Goal: Information Seeking & Learning: Learn about a topic

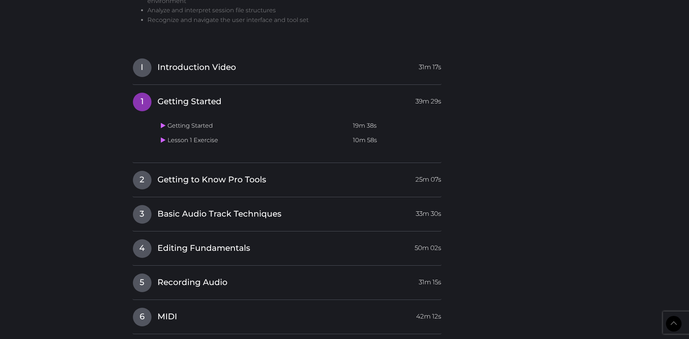
scroll to position [641, 0]
click at [422, 179] on span "25m 07s" at bounding box center [428, 176] width 26 height 13
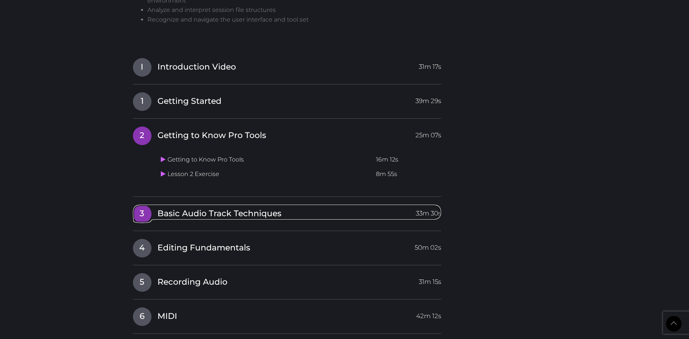
click at [431, 217] on span "33m 30s" at bounding box center [428, 211] width 25 height 13
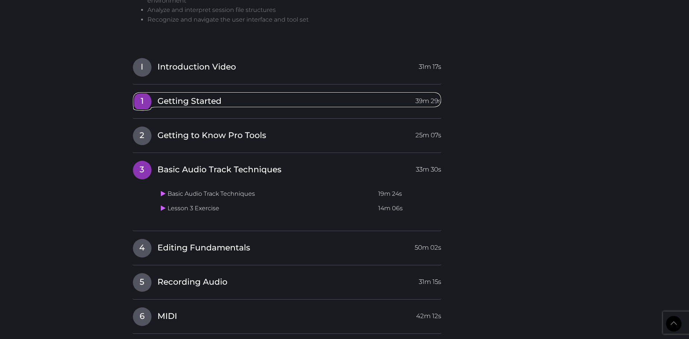
click at [420, 99] on span "39m 29s" at bounding box center [428, 98] width 26 height 13
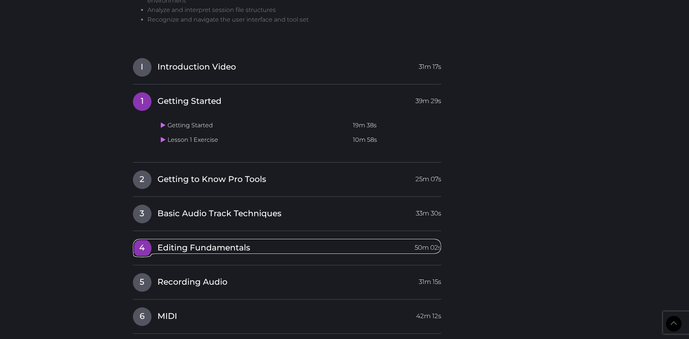
click at [421, 252] on span "50m 02s" at bounding box center [428, 245] width 26 height 13
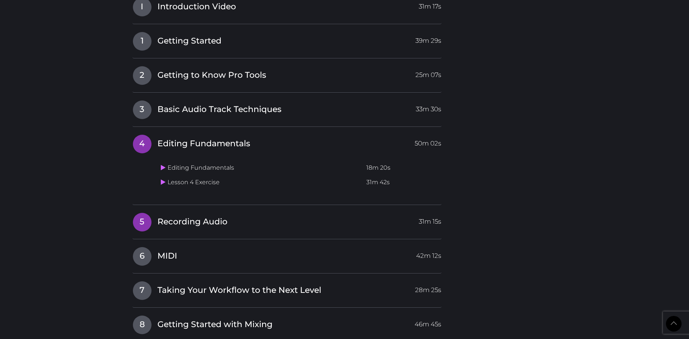
click at [296, 218] on link "5 Recording Audio 31m 15s" at bounding box center [287, 221] width 309 height 16
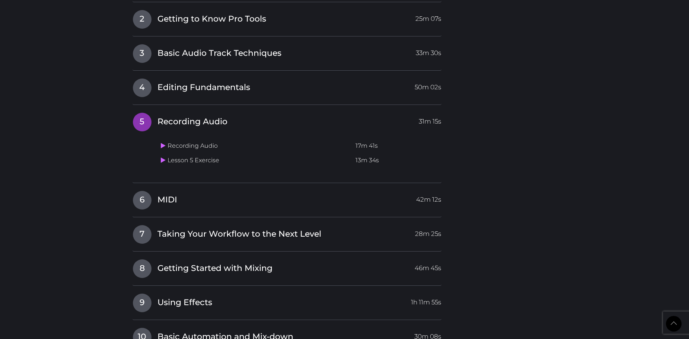
scroll to position [760, 0]
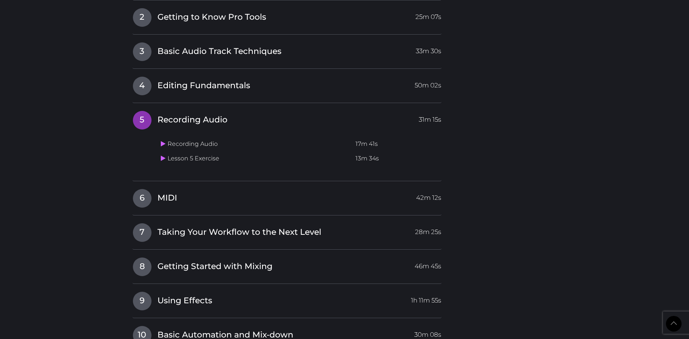
click at [246, 208] on div "6 MIDI 42m 12s MIDI 17m 32s Lesson 6 Exercise 24m 50s" at bounding box center [287, 202] width 309 height 27
click at [235, 206] on h4 "6 MIDI 42m 12s" at bounding box center [287, 198] width 309 height 19
click at [227, 205] on h4 "6 MIDI 42m 12s" at bounding box center [287, 198] width 309 height 19
click at [191, 205] on h4 "6 MIDI 42m 12s" at bounding box center [287, 198] width 309 height 19
click at [434, 197] on span "42m 12s" at bounding box center [428, 195] width 25 height 13
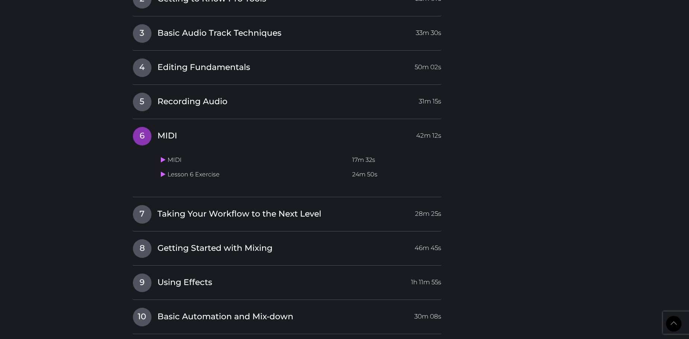
scroll to position [778, 0]
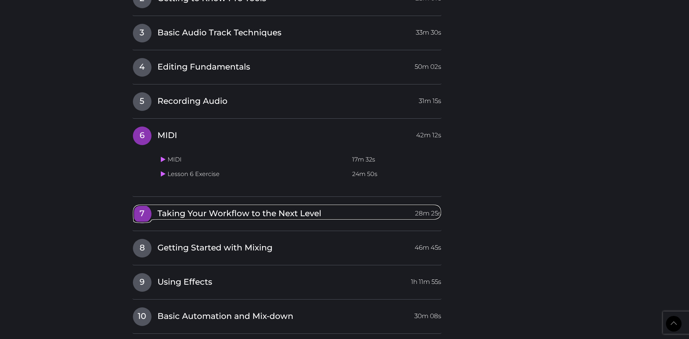
click at [440, 217] on span "28m 25s" at bounding box center [428, 211] width 26 height 13
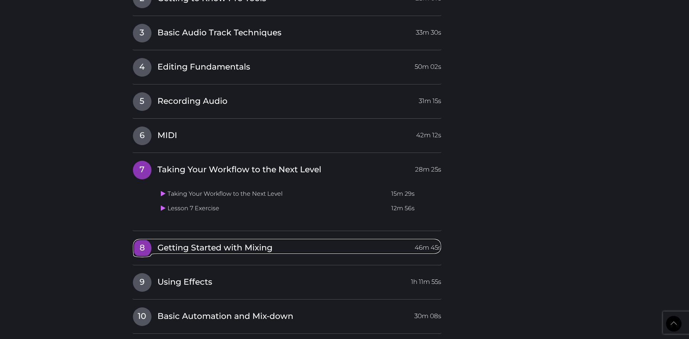
click at [429, 252] on span "46m 45s" at bounding box center [428, 245] width 26 height 13
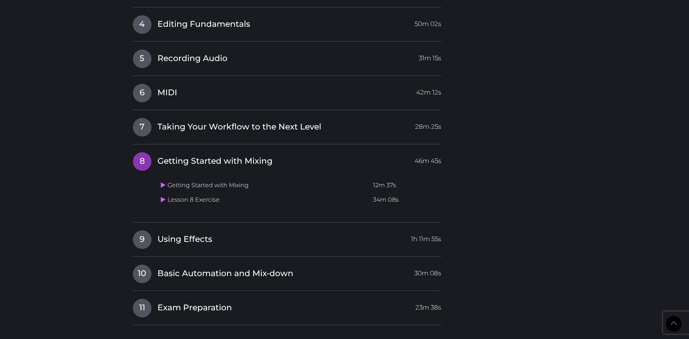
scroll to position [822, 0]
click at [426, 240] on span "1h 11m 55s" at bounding box center [426, 236] width 30 height 13
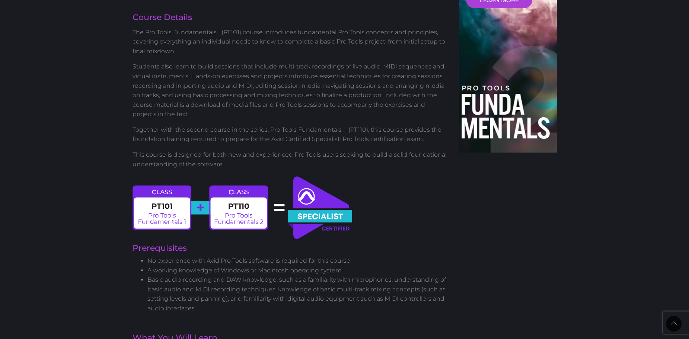
scroll to position [253, 0]
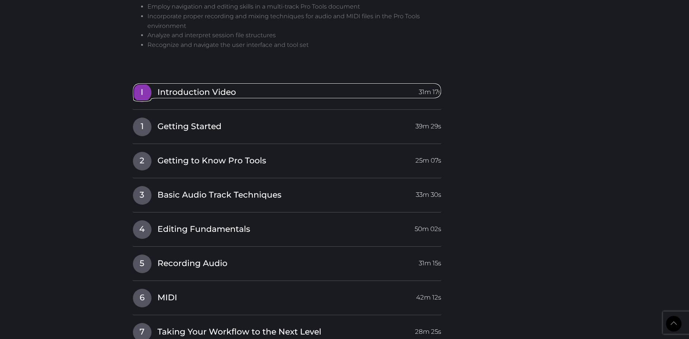
click at [214, 87] on span "Introduction Video" at bounding box center [196, 93] width 79 height 12
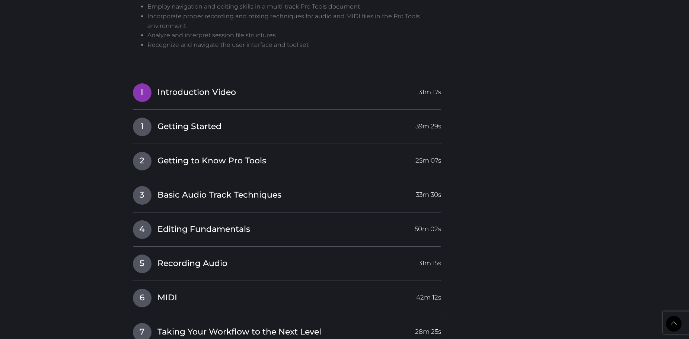
scroll to position [616, 0]
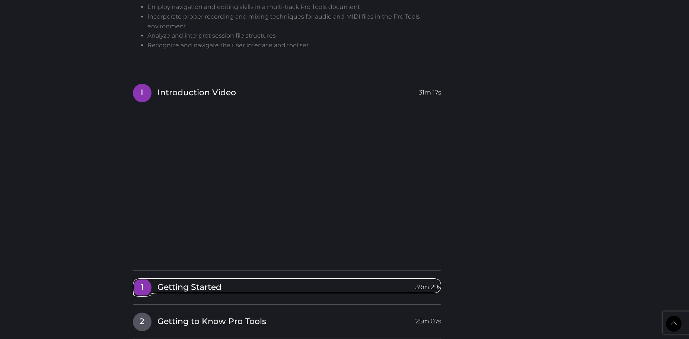
click at [214, 285] on span "Getting Started" at bounding box center [189, 288] width 64 height 12
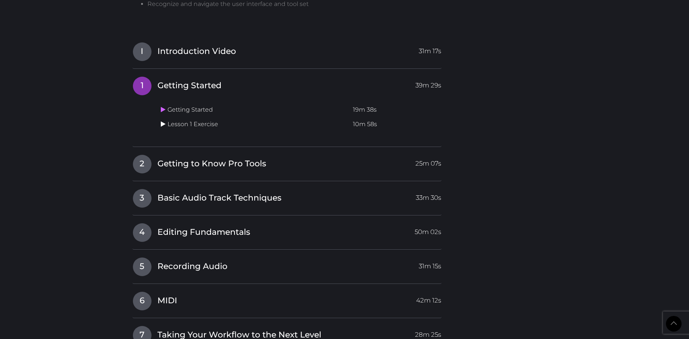
scroll to position [657, 0]
click at [163, 123] on icon at bounding box center [163, 124] width 5 height 6
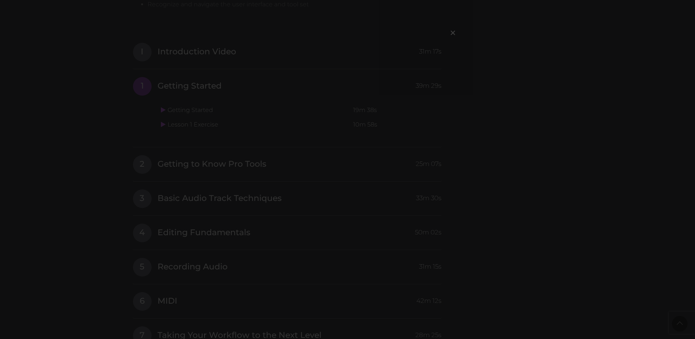
click at [153, 140] on div "×" at bounding box center [347, 169] width 695 height 339
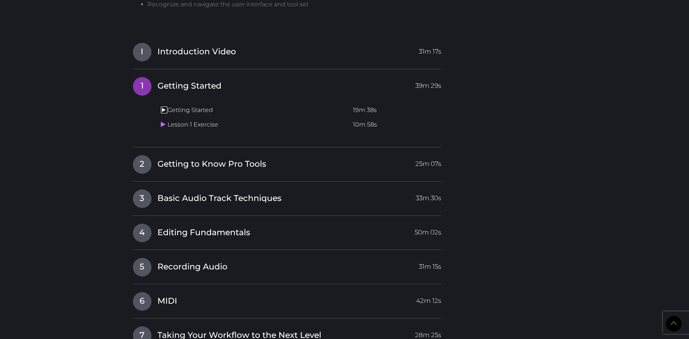
click at [163, 113] on icon at bounding box center [163, 110] width 5 height 6
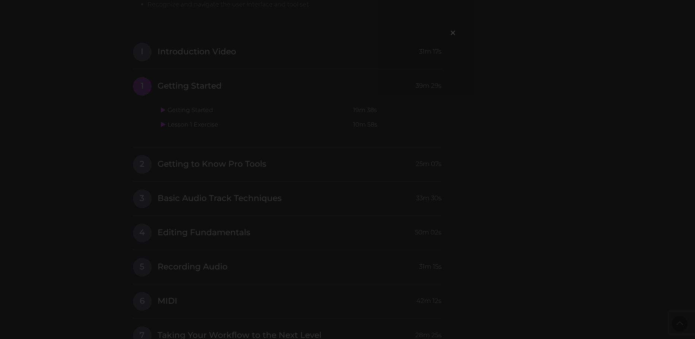
click at [461, 16] on div "×" at bounding box center [347, 169] width 695 height 339
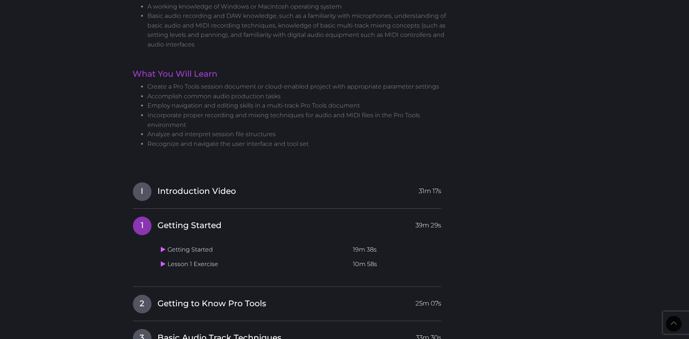
scroll to position [521, 0]
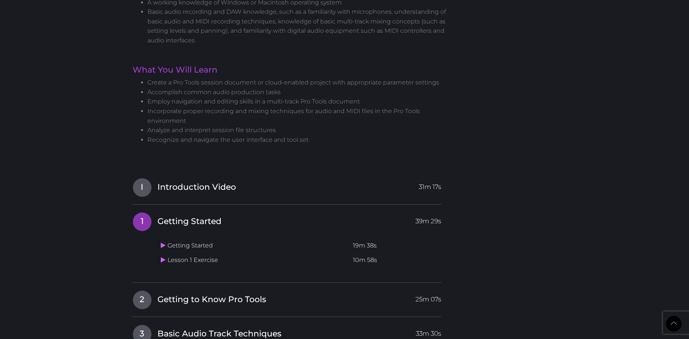
click at [87, 181] on body "Back to Top Toggle navigation HOME COURSES INSTRUCTOR REGISTER SUPPORT Kir is l…" at bounding box center [344, 239] width 689 height 1520
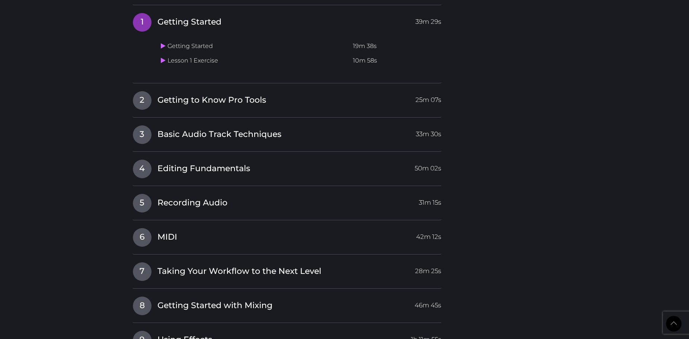
scroll to position [744, 0]
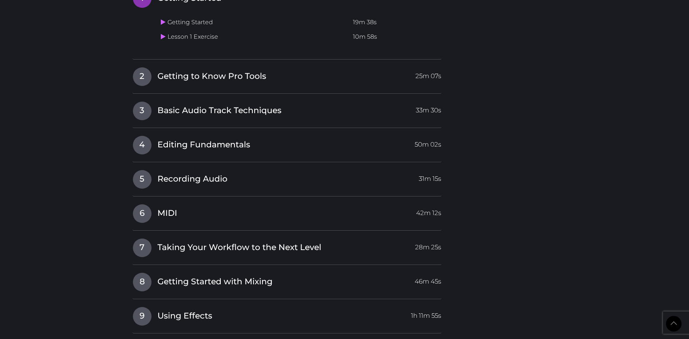
click at [615, 179] on body "Back to Top Toggle navigation HOME COURSES INSTRUCTOR REGISTER SUPPORT Kir is l…" at bounding box center [344, 16] width 689 height 1520
drag, startPoint x: 514, startPoint y: 312, endPoint x: 525, endPoint y: 318, distance: 11.7
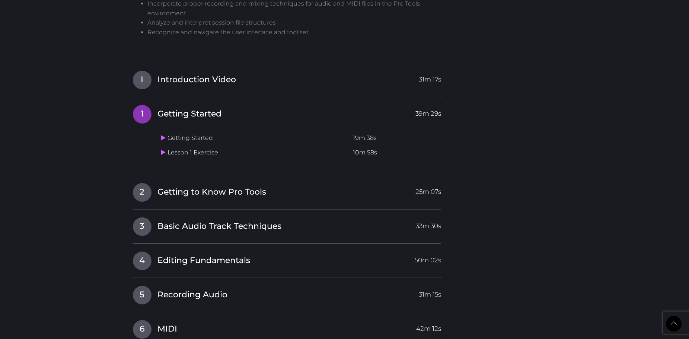
scroll to position [610, 0]
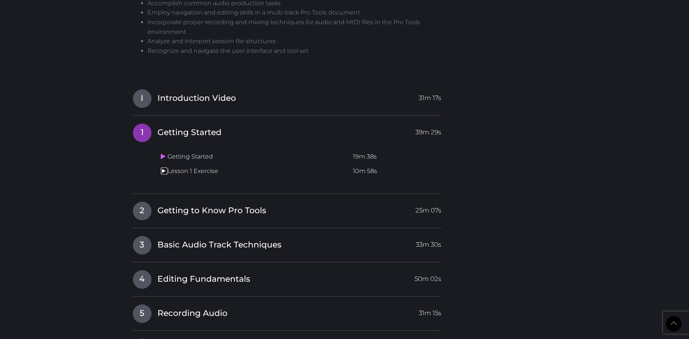
click at [162, 170] on icon at bounding box center [163, 171] width 5 height 6
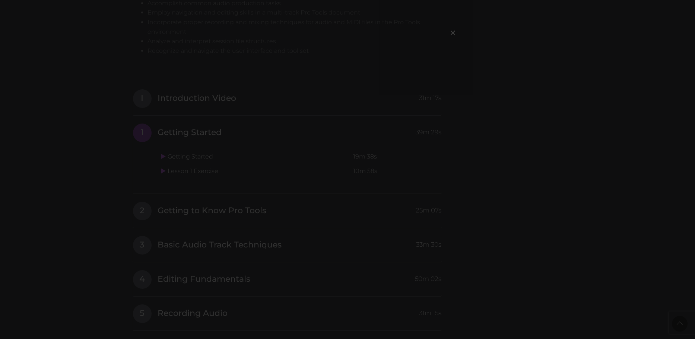
click at [531, 195] on div "×" at bounding box center [347, 169] width 695 height 339
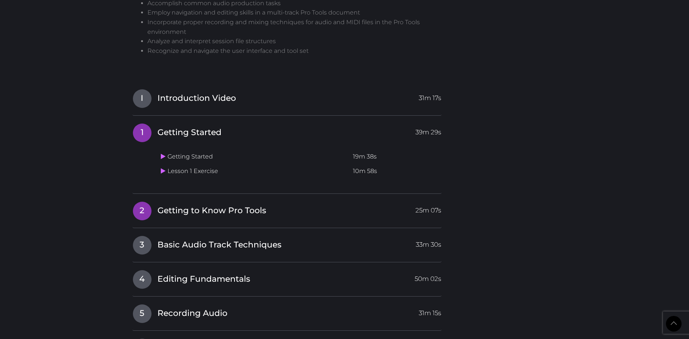
click at [295, 219] on h4 "2 Getting to Know Pro Tools 25m 07s" at bounding box center [287, 210] width 309 height 19
click at [274, 208] on link "2 Getting to Know Pro Tools 25m 07s" at bounding box center [287, 209] width 309 height 16
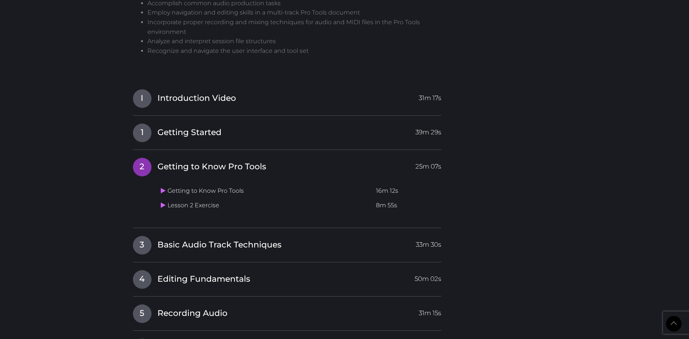
click at [199, 189] on td "Getting to Know Pro Tools" at bounding box center [266, 191] width 216 height 15
click at [162, 190] on icon at bounding box center [163, 191] width 5 height 6
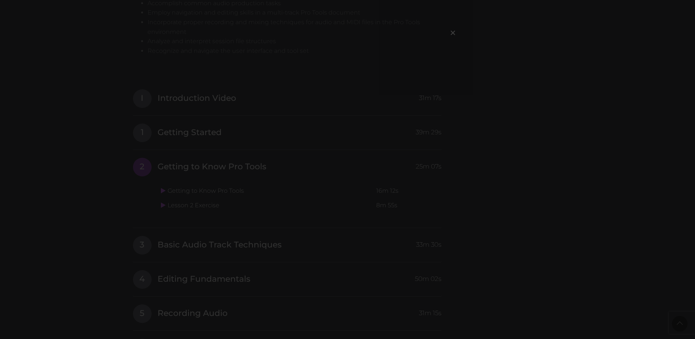
click at [489, 127] on div "×" at bounding box center [347, 169] width 695 height 339
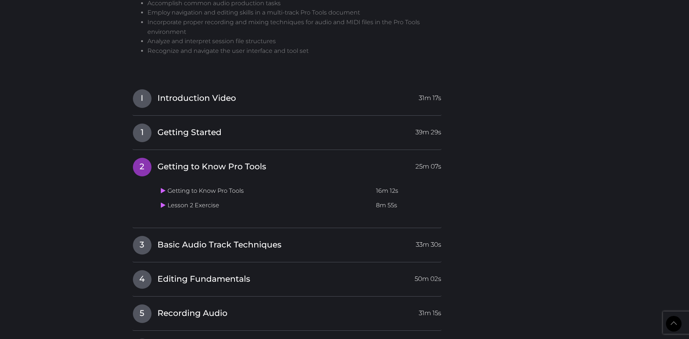
click at [279, 258] on div "3 Basic Audio Track Techniques 33m 30s Basic Audio Track Techniques 19m 24s Les…" at bounding box center [287, 249] width 309 height 27
drag, startPoint x: 279, startPoint y: 248, endPoint x: 273, endPoint y: 245, distance: 6.8
click at [279, 247] on span "Basic Audio Track Techniques" at bounding box center [219, 245] width 124 height 12
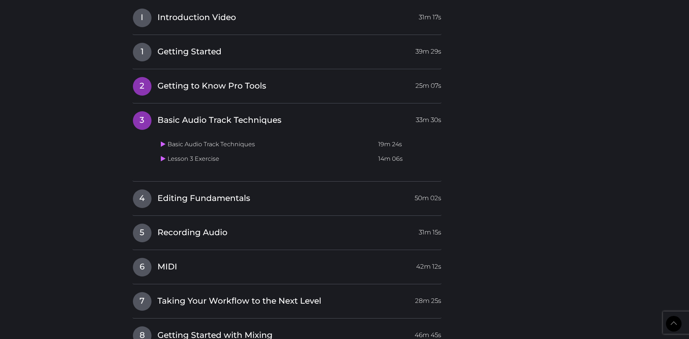
scroll to position [691, 0]
click at [163, 83] on span "Getting to Know Pro Tools" at bounding box center [211, 86] width 109 height 12
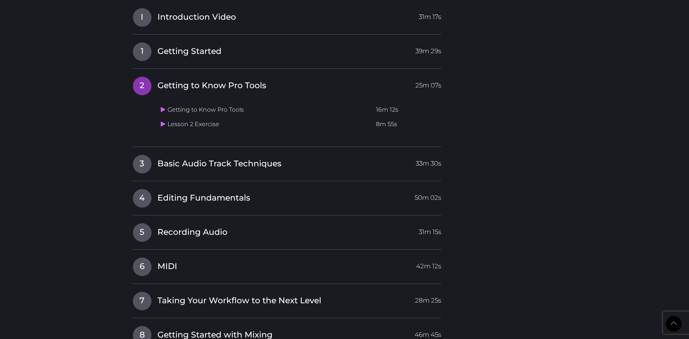
click at [182, 153] on div "I Introduction Video 31m 17s 1 Getting Started 39m 29s Getting Started 19m 38s …" at bounding box center [287, 231] width 309 height 447
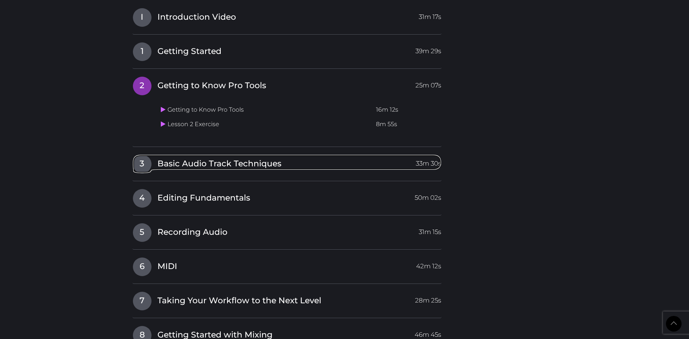
click at [194, 170] on link "3 Basic Audio Track Techniques 33m 30s" at bounding box center [287, 162] width 309 height 16
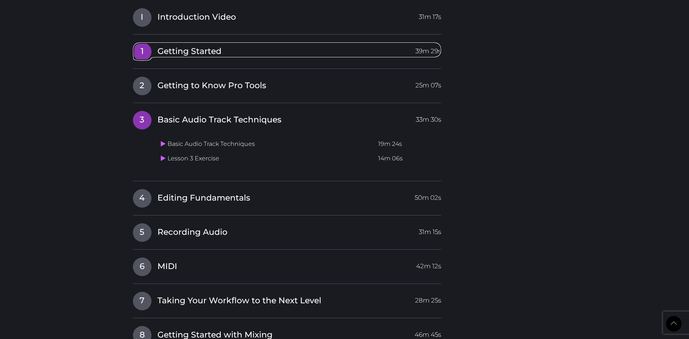
click at [147, 58] on span "1" at bounding box center [142, 51] width 19 height 19
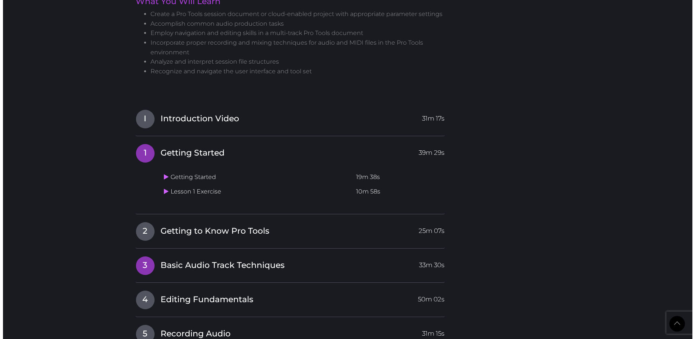
scroll to position [591, 0]
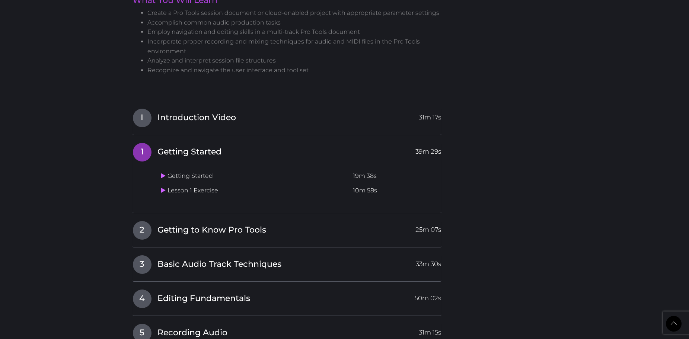
click at [127, 215] on div "New version 2023 AVID Pro Tools Fundamentals 1 User Certification Course: PT101…" at bounding box center [290, 31] width 327 height 1129
click at [149, 232] on span "2" at bounding box center [142, 230] width 19 height 19
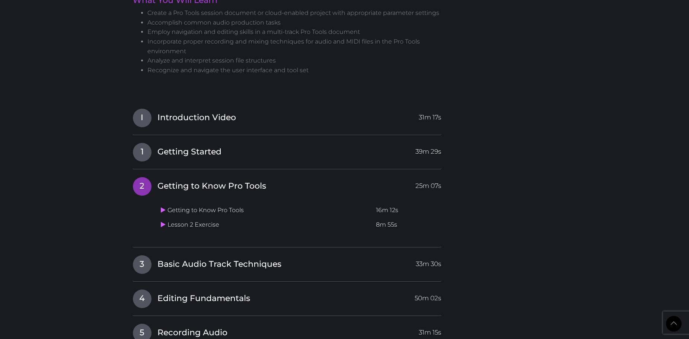
click at [167, 210] on td "Getting to Know Pro Tools" at bounding box center [266, 210] width 216 height 15
click at [163, 211] on icon at bounding box center [163, 210] width 5 height 6
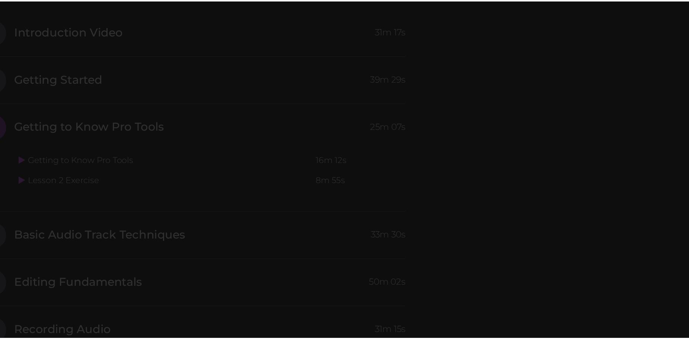
scroll to position [590, 0]
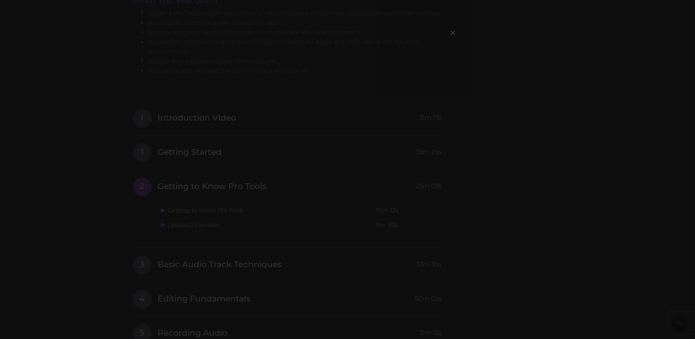
click at [372, 157] on div "×" at bounding box center [347, 169] width 695 height 339
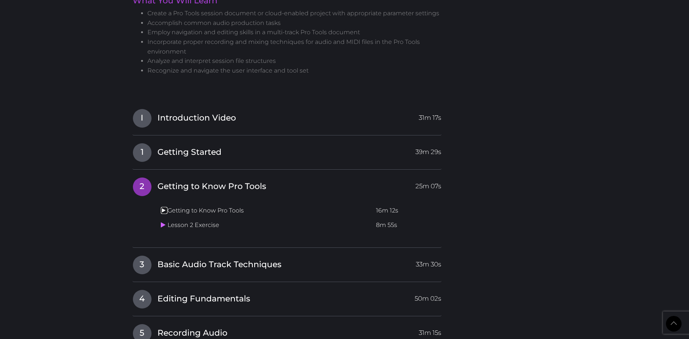
click at [165, 213] on icon at bounding box center [163, 210] width 5 height 6
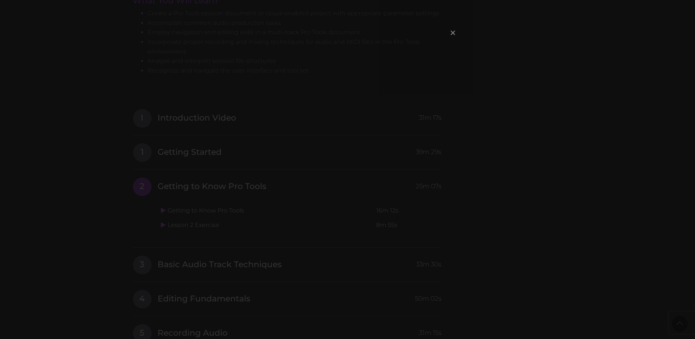
click at [455, 33] on span "×" at bounding box center [452, 33] width 7 height 16
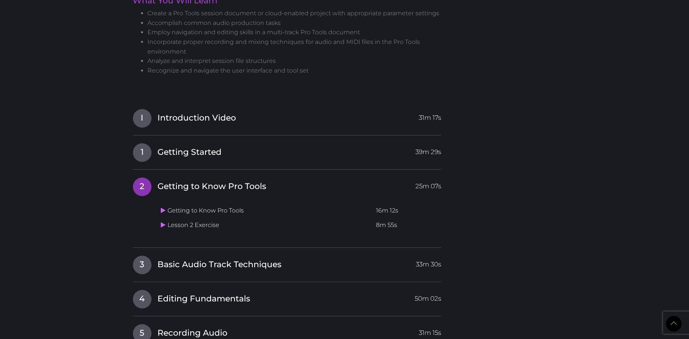
click at [167, 223] on td "Lesson 2 Exercise" at bounding box center [266, 225] width 216 height 15
click at [157, 230] on div "Getting to Know Pro Tools 16m 12s Lesson 2 Exercise 8m 55s" at bounding box center [287, 216] width 309 height 47
click at [162, 230] on td "Lesson 2 Exercise" at bounding box center [266, 225] width 216 height 15
click at [163, 226] on icon at bounding box center [163, 225] width 5 height 6
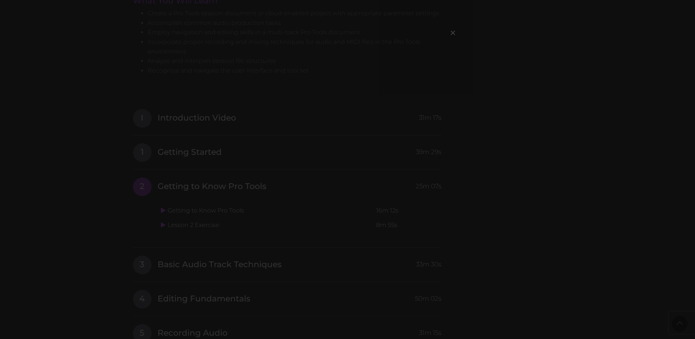
click at [516, 79] on div "×" at bounding box center [347, 169] width 695 height 339
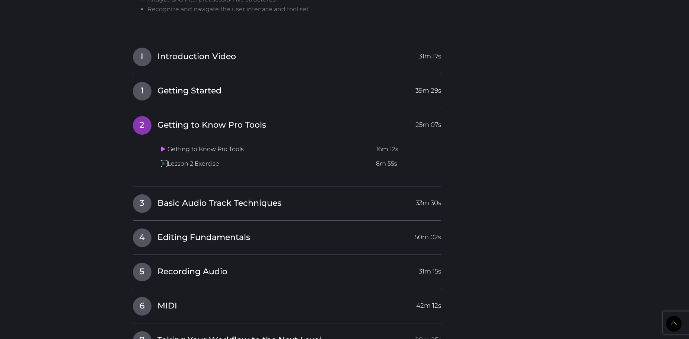
scroll to position [652, 0]
click at [163, 163] on icon at bounding box center [163, 163] width 5 height 6
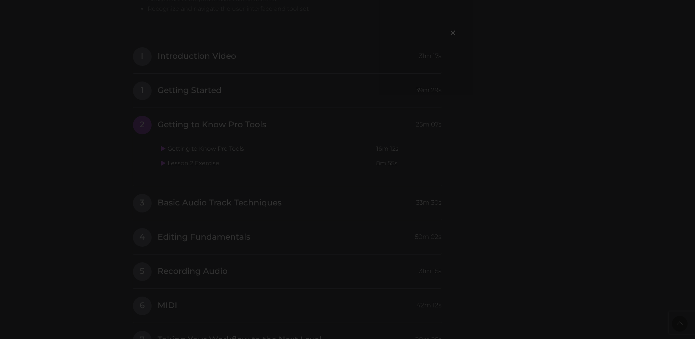
click at [494, 85] on div "×" at bounding box center [347, 169] width 695 height 339
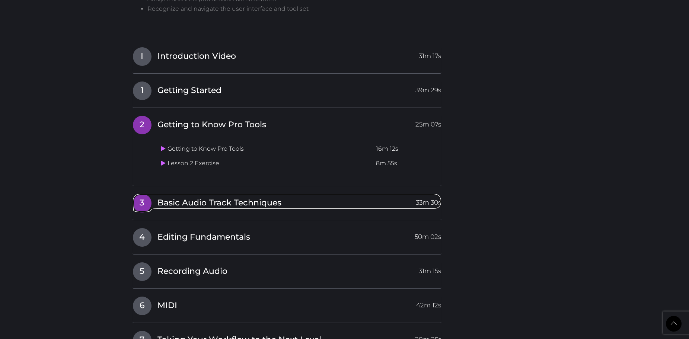
click at [200, 207] on span "Basic Audio Track Techniques" at bounding box center [219, 203] width 124 height 12
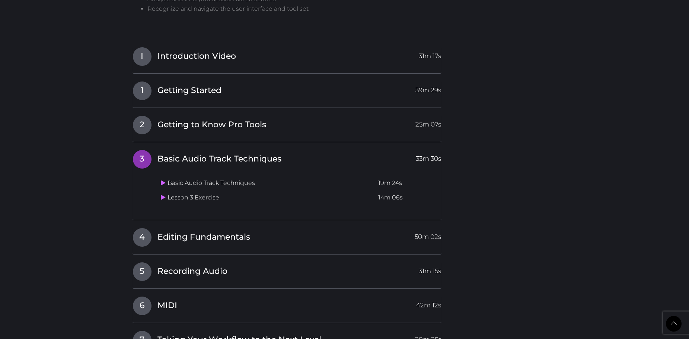
click at [166, 186] on td "Basic Audio Track Techniques" at bounding box center [266, 183] width 217 height 15
click at [164, 185] on icon at bounding box center [163, 183] width 5 height 6
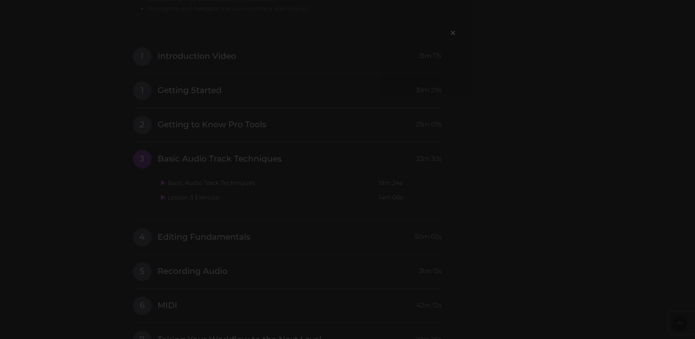
click at [511, 106] on div "×" at bounding box center [347, 169] width 695 height 339
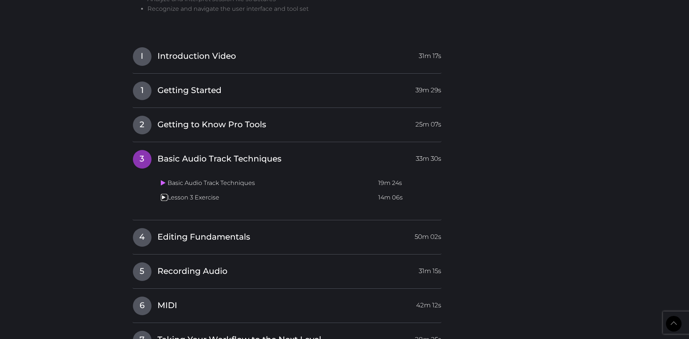
click at [165, 199] on icon at bounding box center [163, 197] width 5 height 6
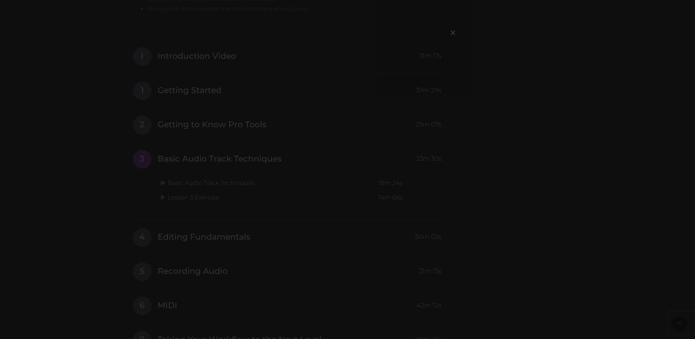
click at [510, 183] on div "×" at bounding box center [347, 169] width 695 height 339
